Goal: Task Accomplishment & Management: Use online tool/utility

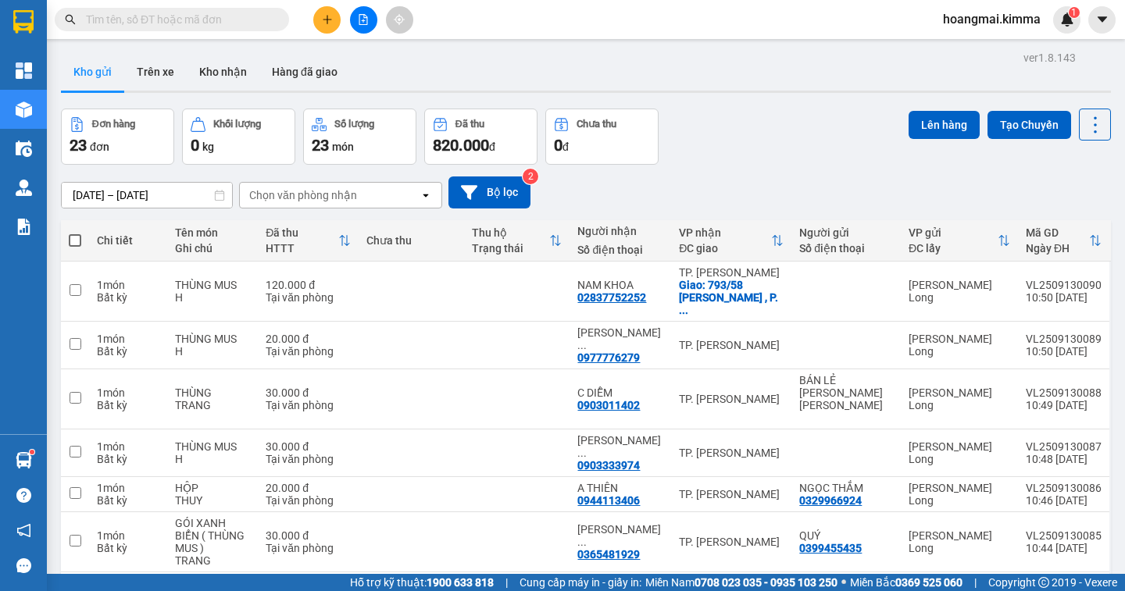
click at [222, 20] on input "text" at bounding box center [178, 19] width 184 height 17
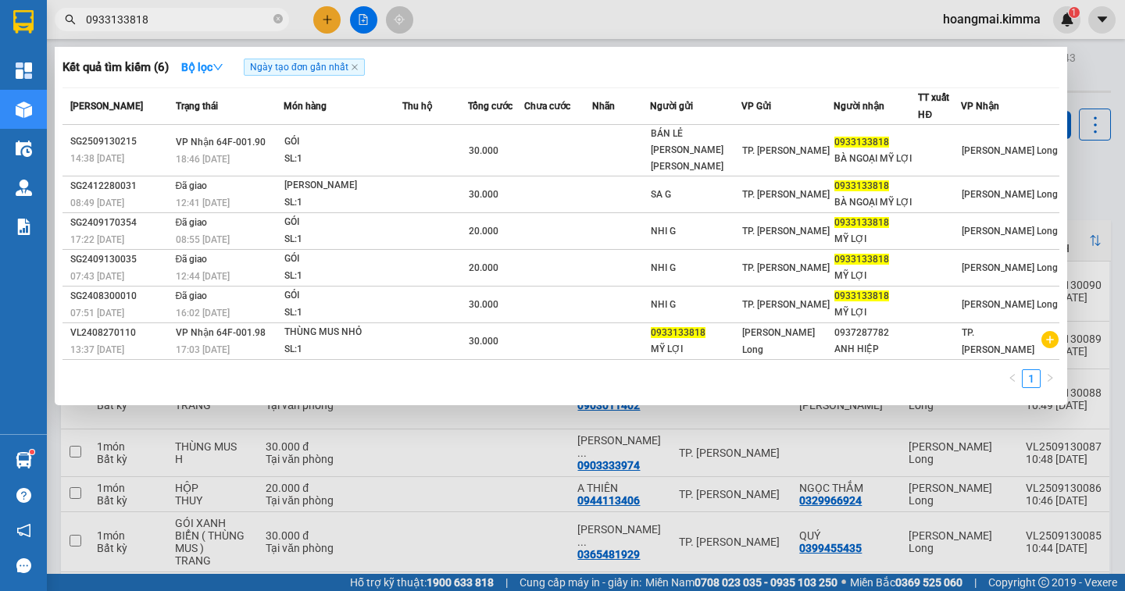
type input "0933133818"
